Goal: Find specific page/section: Find specific page/section

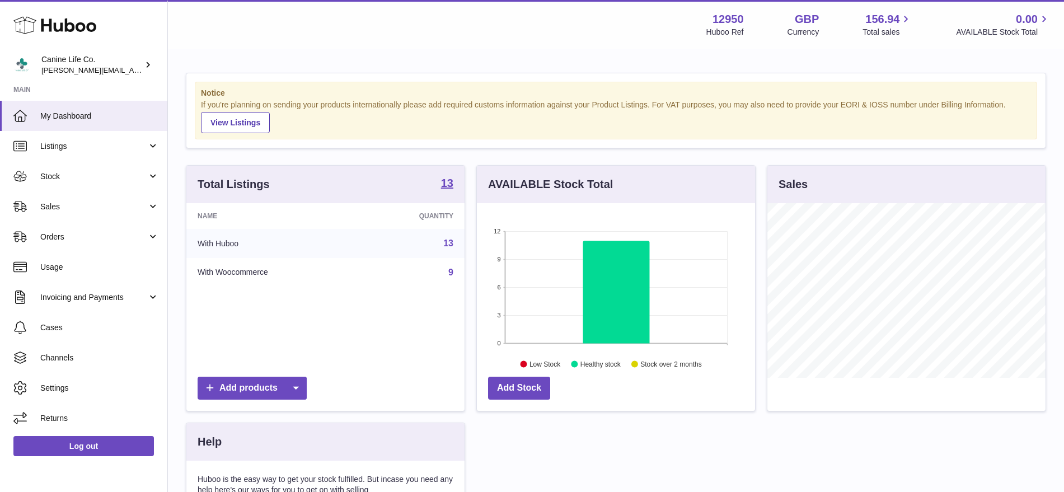
scroll to position [175, 278]
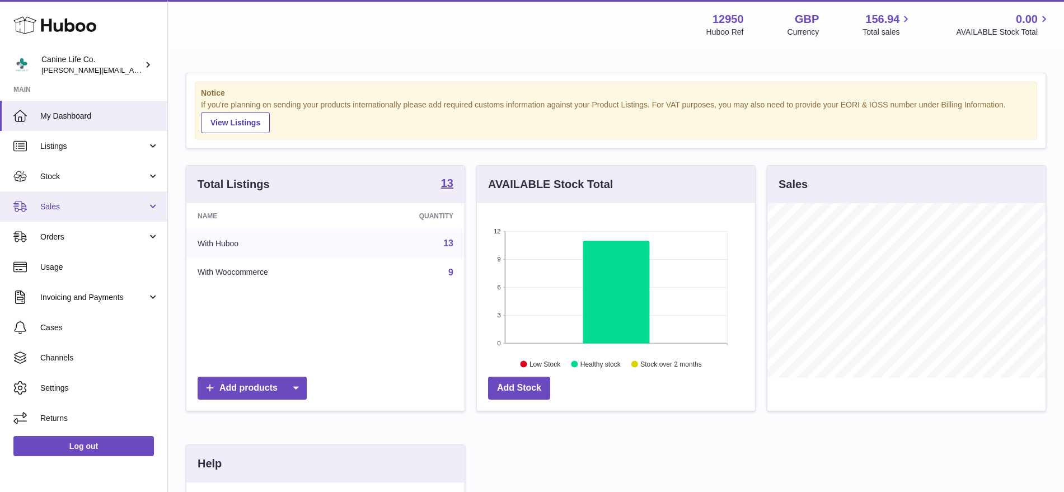
click at [91, 201] on span "Sales" at bounding box center [93, 206] width 107 height 11
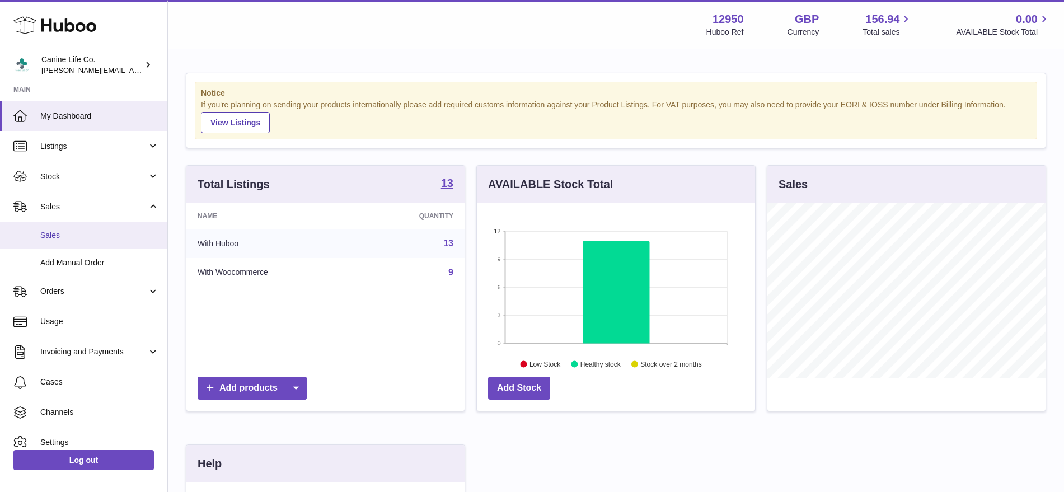
click at [92, 239] on span "Sales" at bounding box center [99, 235] width 119 height 11
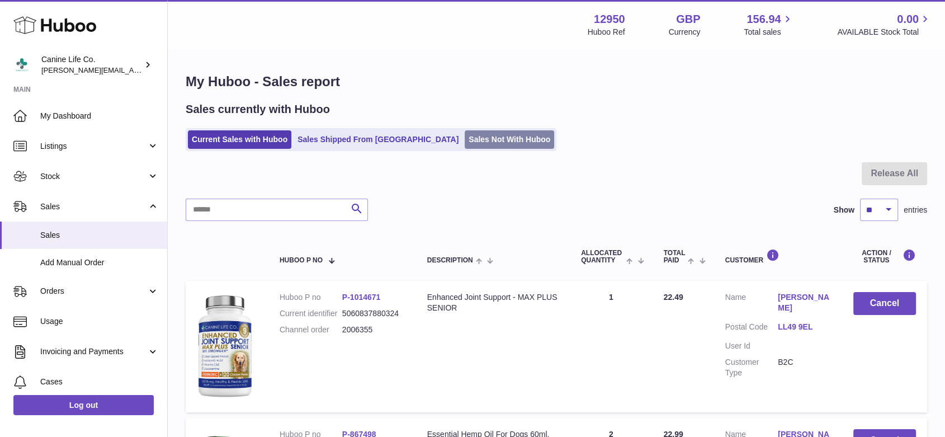
click at [465, 142] on link "Sales Not With Huboo" at bounding box center [510, 139] width 90 height 18
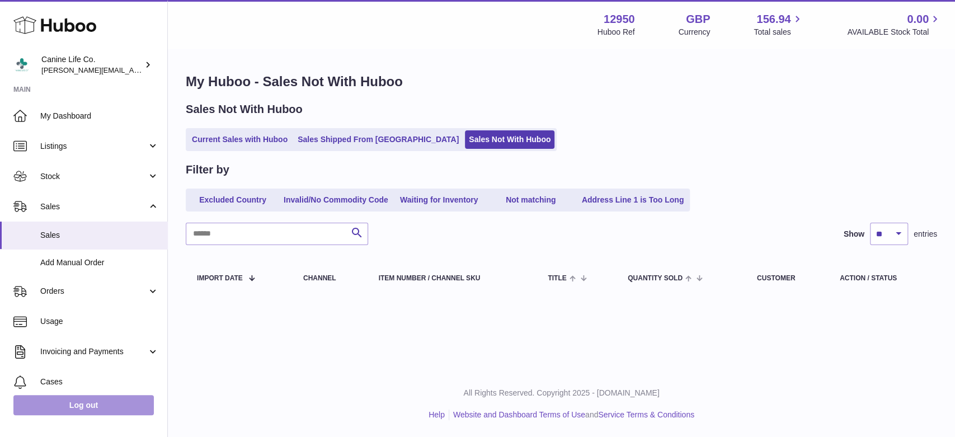
click at [107, 410] on link "Log out" at bounding box center [83, 405] width 140 height 20
